Goal: Task Accomplishment & Management: Manage account settings

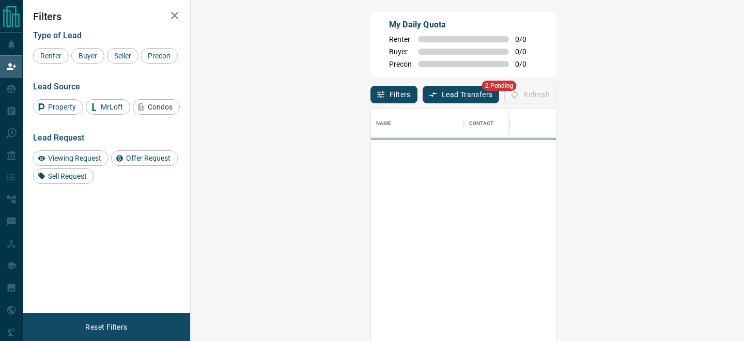
scroll to position [256, 531]
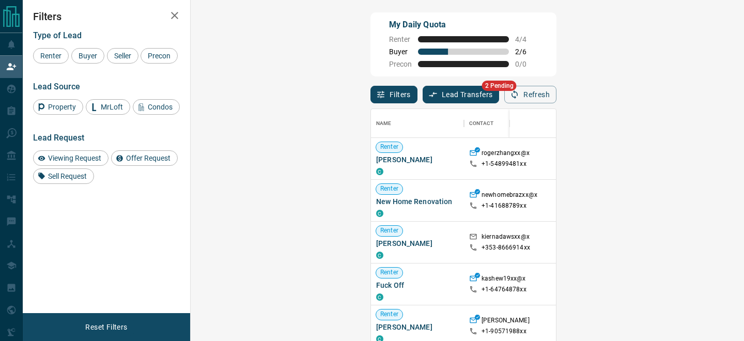
click at [423, 99] on button "Lead Transfers" at bounding box center [461, 95] width 77 height 18
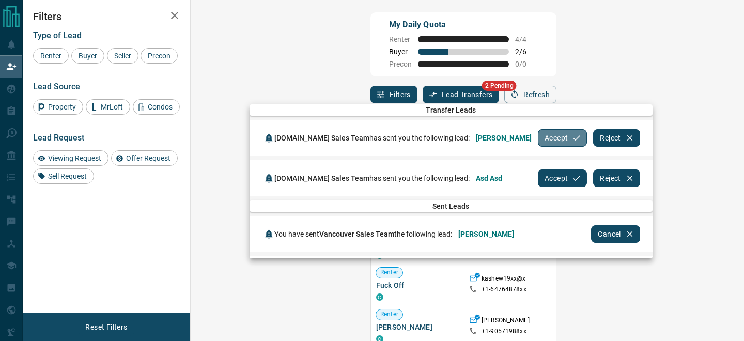
click at [538, 138] on button "Accept" at bounding box center [562, 138] width 49 height 18
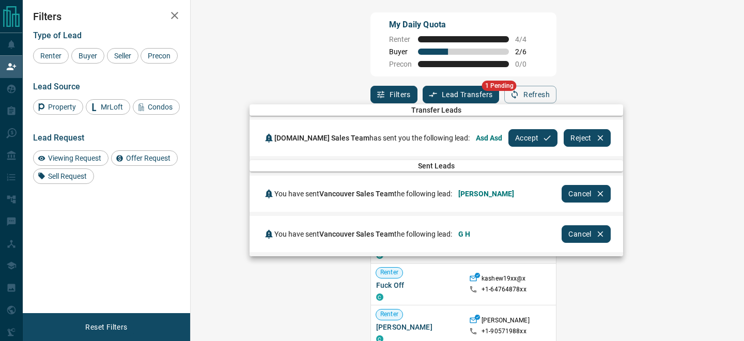
click at [515, 138] on button "Accept" at bounding box center [533, 138] width 49 height 18
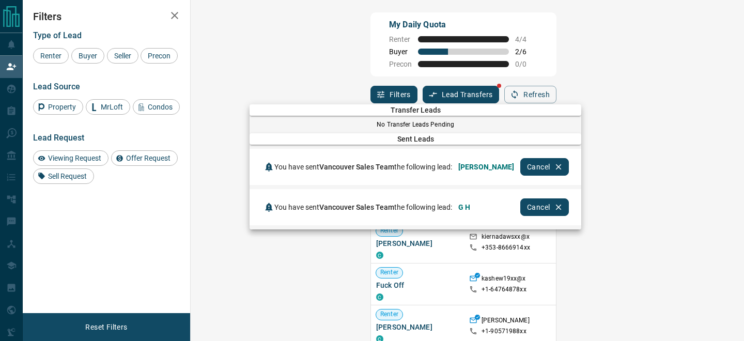
click at [10, 88] on div at bounding box center [372, 170] width 744 height 341
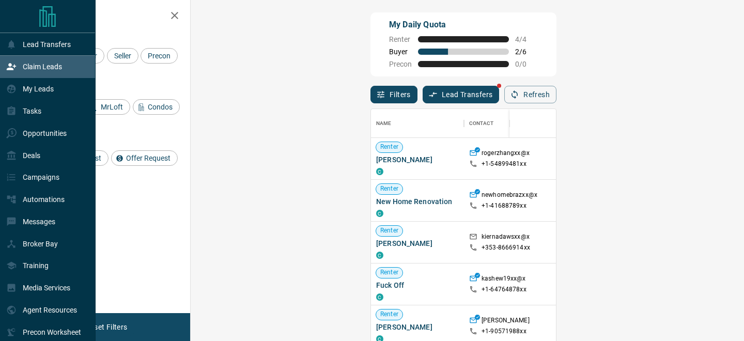
click at [10, 88] on icon at bounding box center [11, 89] width 10 height 10
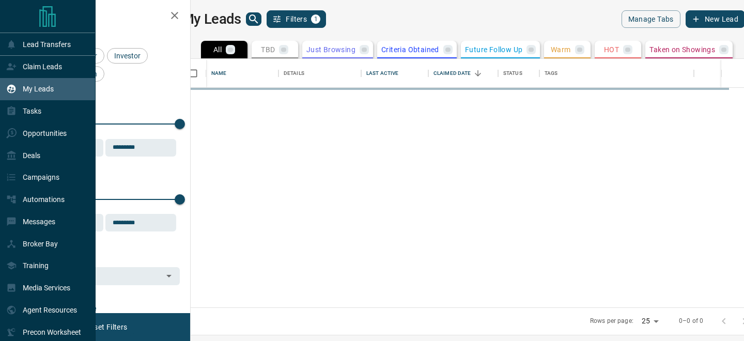
scroll to position [249, 549]
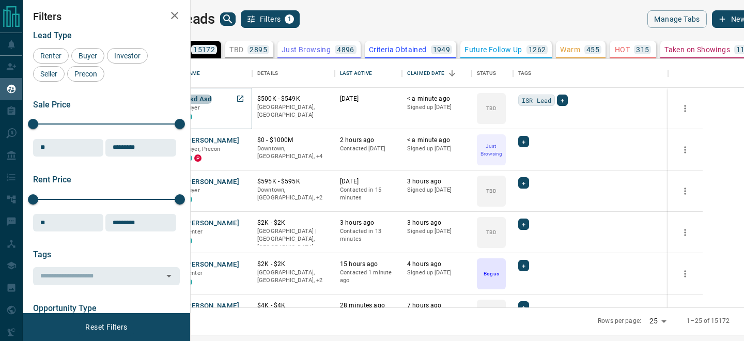
click at [212, 96] on button "Asd Asd" at bounding box center [198, 100] width 27 height 10
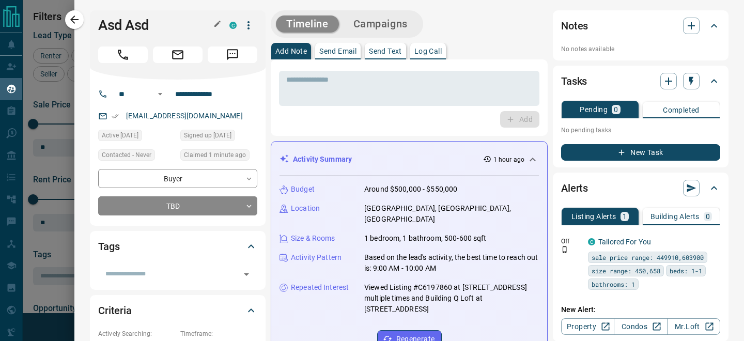
click at [217, 25] on icon "button" at bounding box center [217, 24] width 6 height 6
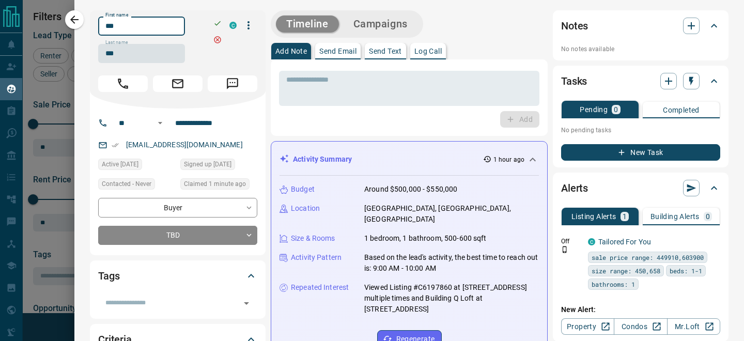
click at [119, 26] on input "***" at bounding box center [141, 26] width 87 height 19
type input "********"
click at [218, 21] on icon "button" at bounding box center [217, 23] width 8 height 8
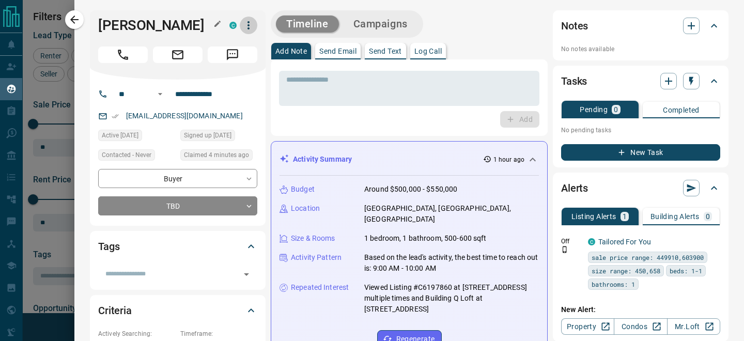
click at [251, 26] on icon "button" at bounding box center [248, 25] width 12 height 12
click at [315, 99] on div at bounding box center [372, 170] width 744 height 341
click at [320, 86] on textarea at bounding box center [409, 88] width 246 height 26
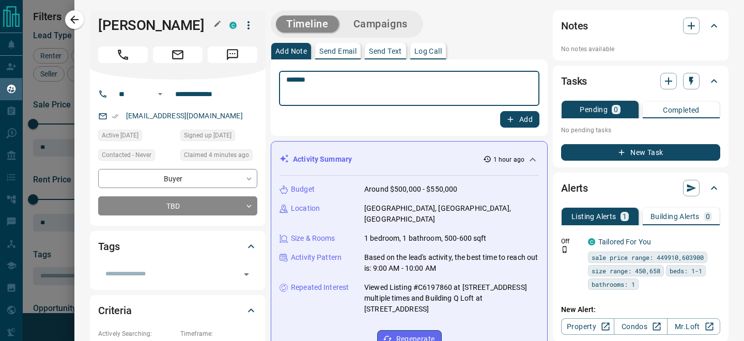
type textarea "*******"
click at [524, 111] on button "Add" at bounding box center [519, 119] width 39 height 17
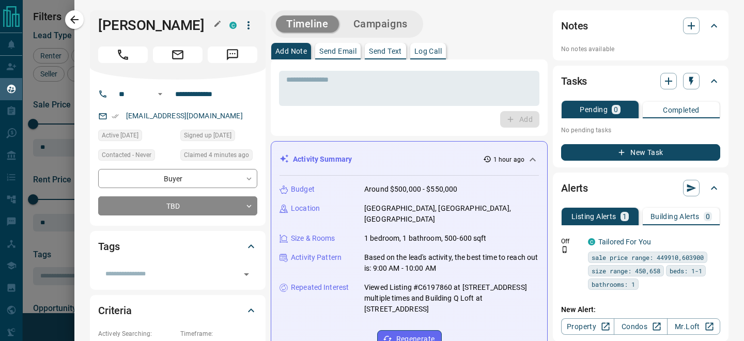
click at [250, 28] on icon "button" at bounding box center [248, 25] width 12 height 12
click at [237, 75] on li "Mark as Realtor" at bounding box center [227, 77] width 61 height 16
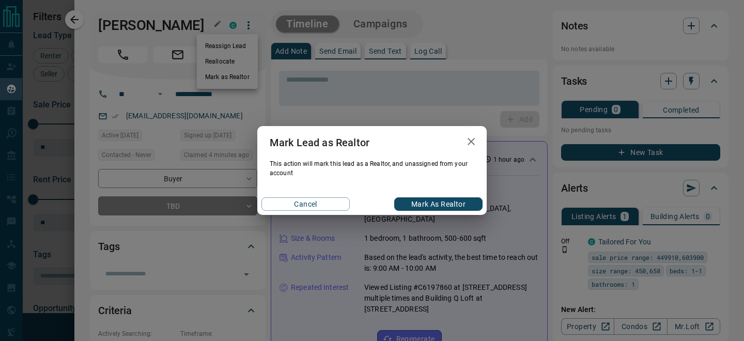
click at [407, 202] on button "Mark as Realtor" at bounding box center [438, 203] width 88 height 13
